Goal: Task Accomplishment & Management: Complete application form

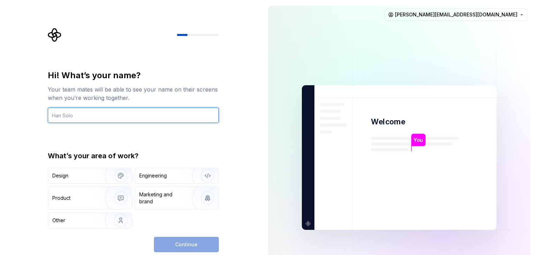
click at [72, 116] on input "text" at bounding box center [133, 115] width 171 height 15
type input "Mukesh"
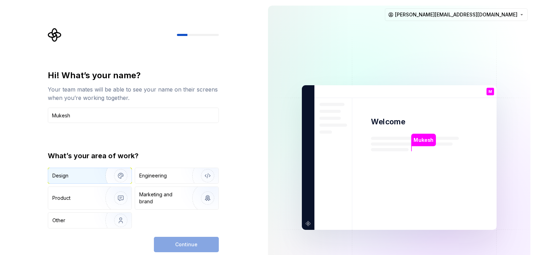
click at [99, 176] on img "button" at bounding box center [116, 175] width 45 height 47
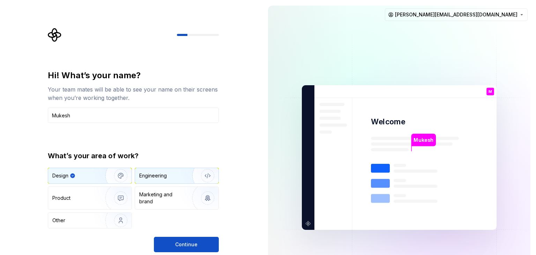
click at [168, 176] on div "Engineering" at bounding box center [167, 175] width 56 height 7
click at [97, 176] on img "button" at bounding box center [116, 175] width 45 height 47
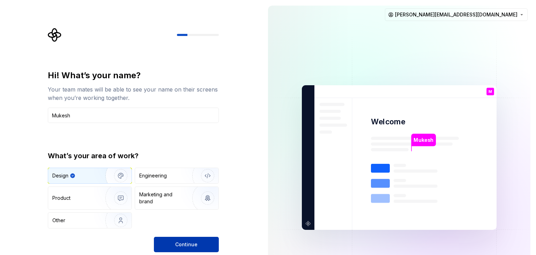
click at [186, 242] on span "Continue" at bounding box center [186, 244] width 22 height 7
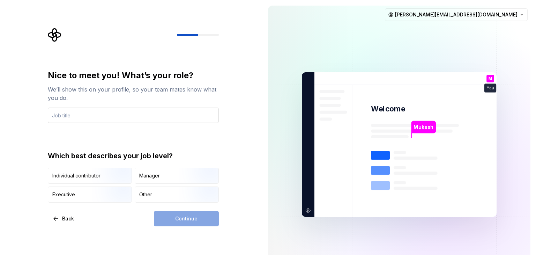
click at [75, 115] on input "text" at bounding box center [133, 115] width 171 height 15
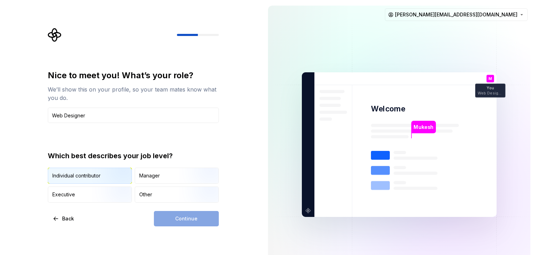
type input "Web Designer"
click at [81, 177] on div "Individual contributor" at bounding box center [76, 175] width 48 height 7
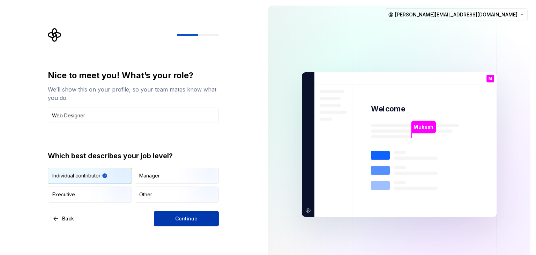
click at [191, 219] on span "Continue" at bounding box center [186, 218] width 22 height 7
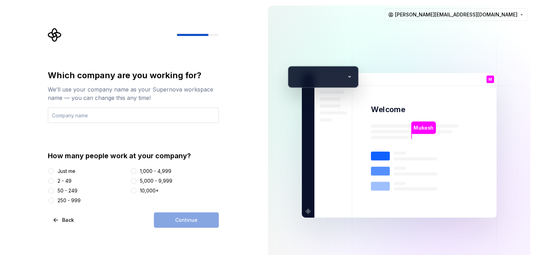
click at [74, 116] on input "text" at bounding box center [133, 115] width 171 height 15
type input "Mukesh Solution"
click at [71, 172] on div "Just me" at bounding box center [67, 171] width 18 height 7
click at [54, 172] on button "Just me" at bounding box center [52, 171] width 6 height 6
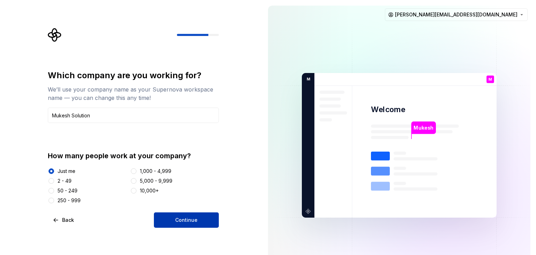
click at [179, 220] on span "Continue" at bounding box center [186, 219] width 22 height 7
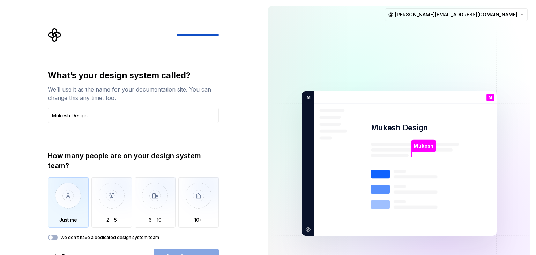
type input "Mukesh Design"
click at [68, 196] on img "button" at bounding box center [68, 200] width 41 height 47
type button "Only one person"
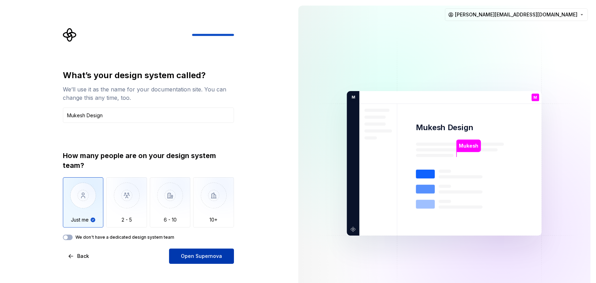
click at [202, 254] on span "Open Supernova" at bounding box center [201, 256] width 41 height 7
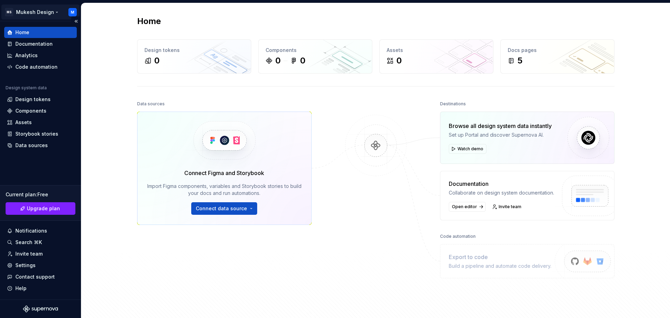
click at [47, 11] on html "MS [PERSON_NAME] Design M Home Documentation Analytics Code automation Design s…" at bounding box center [335, 159] width 670 height 318
click at [104, 136] on html "MS [PERSON_NAME] Design M Home Documentation Analytics Code automation Design s…" at bounding box center [335, 159] width 670 height 318
click at [42, 100] on div "Design tokens" at bounding box center [32, 99] width 35 height 7
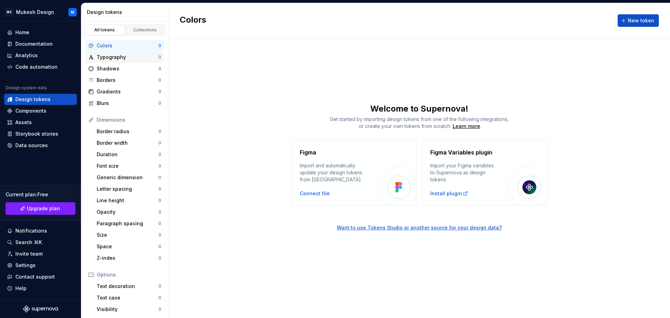
click at [121, 55] on div "Typography" at bounding box center [128, 57] width 62 height 7
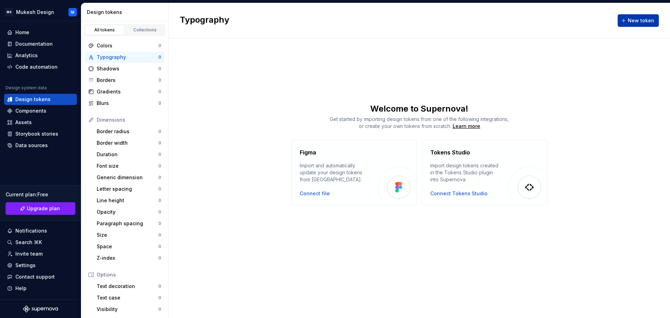
click at [536, 21] on span "New token" at bounding box center [641, 20] width 27 height 7
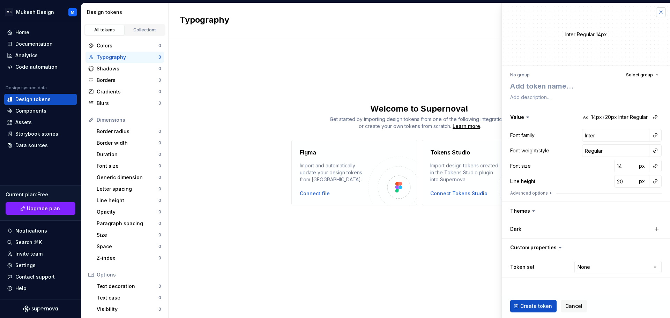
click at [536, 10] on button "button" at bounding box center [661, 12] width 10 height 10
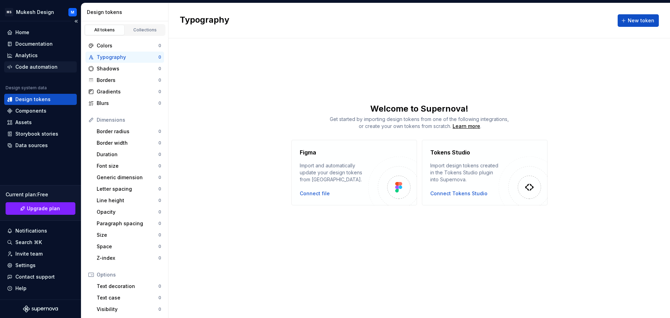
click at [34, 64] on div "Code automation" at bounding box center [36, 67] width 42 height 7
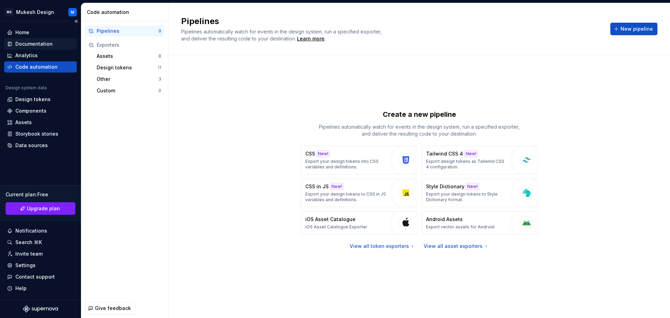
click at [35, 44] on div "Documentation" at bounding box center [33, 43] width 37 height 7
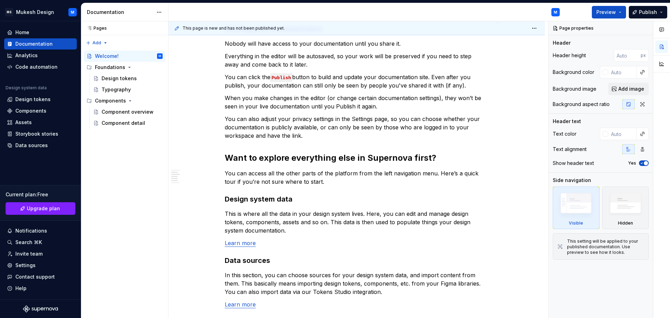
scroll to position [393, 0]
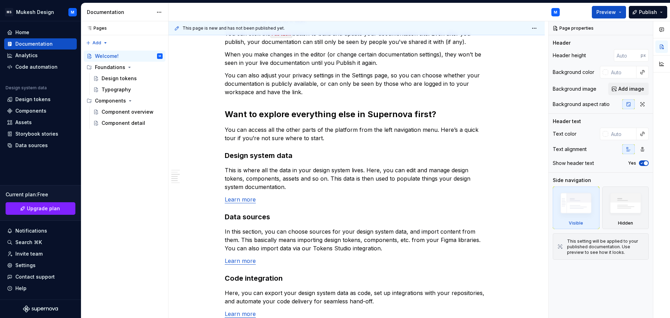
type textarea "*"
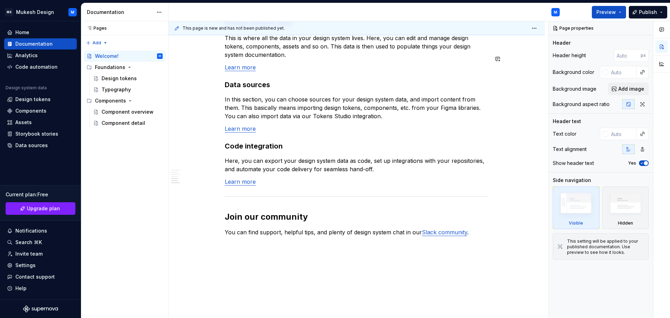
scroll to position [564, 0]
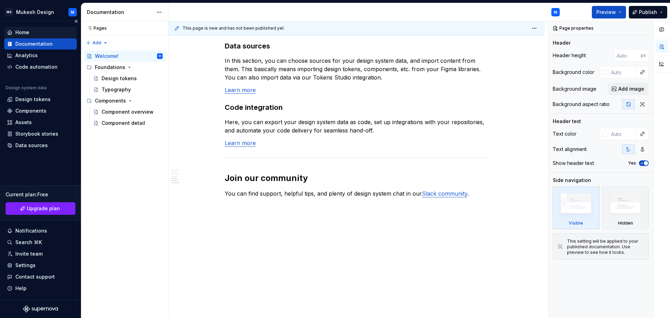
click at [30, 31] on div "Home" at bounding box center [40, 32] width 67 height 7
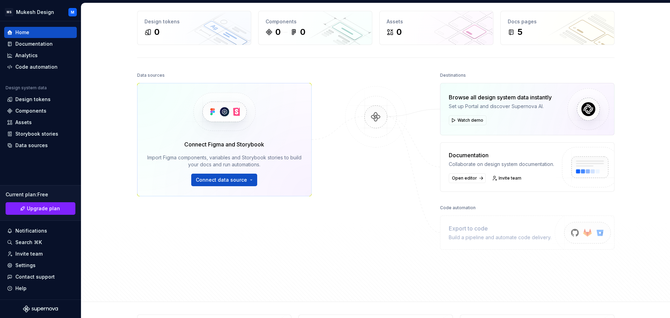
scroll to position [44, 0]
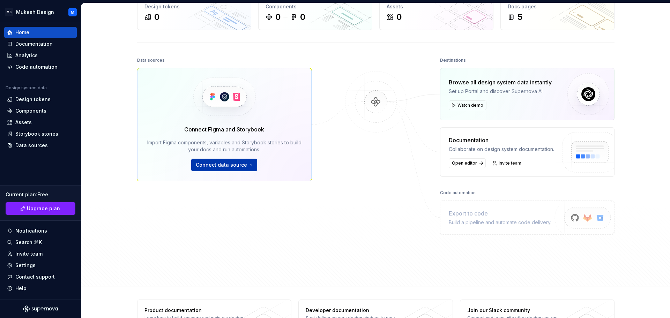
click at [248, 168] on button "Connect data source" at bounding box center [224, 165] width 66 height 13
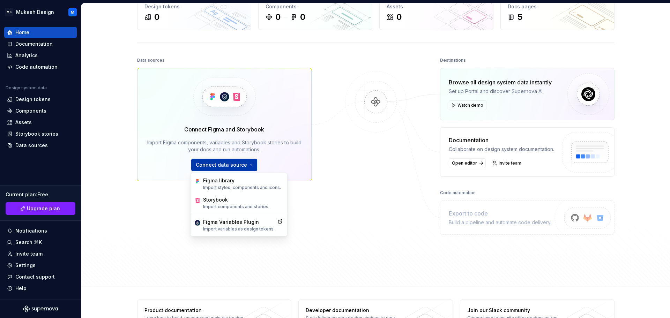
click at [247, 167] on button "Connect data source" at bounding box center [224, 165] width 66 height 13
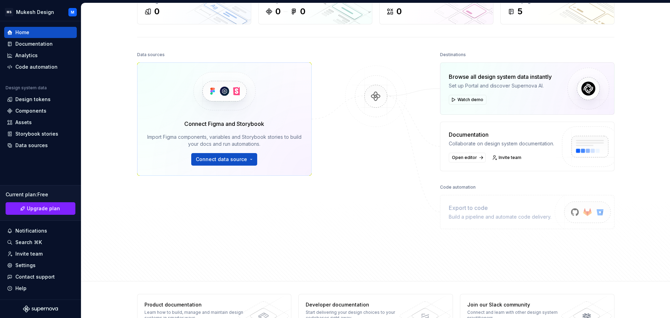
scroll to position [72, 0]
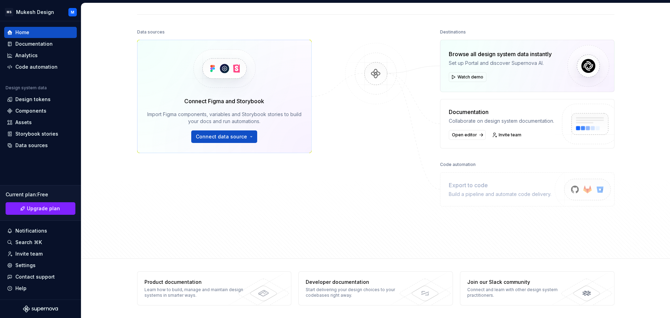
click at [467, 186] on div "Export to code" at bounding box center [500, 185] width 103 height 8
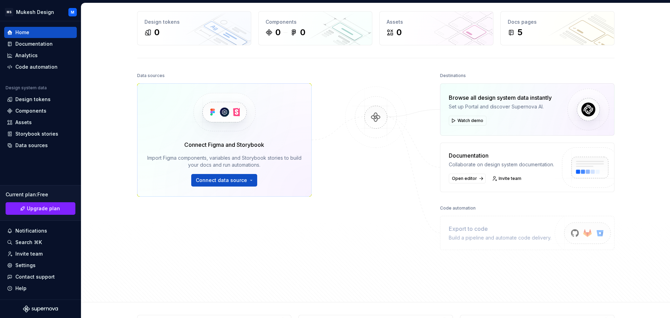
scroll to position [0, 0]
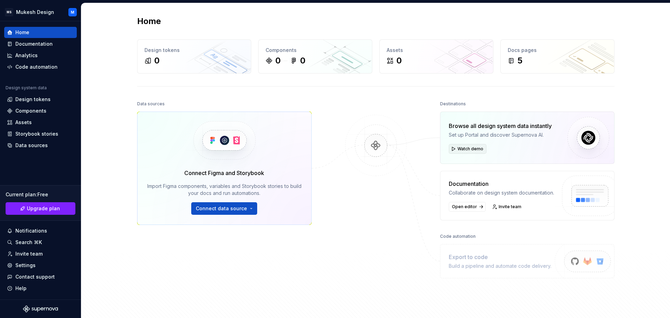
click at [462, 150] on span "Watch demo" at bounding box center [471, 149] width 26 height 6
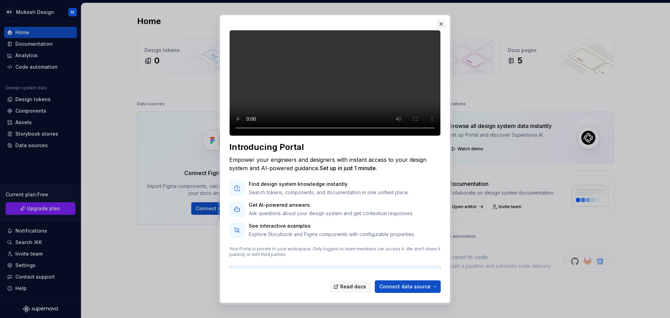
click at [444, 23] on button "button" at bounding box center [441, 24] width 10 height 10
